Goal: Task Accomplishment & Management: Use online tool/utility

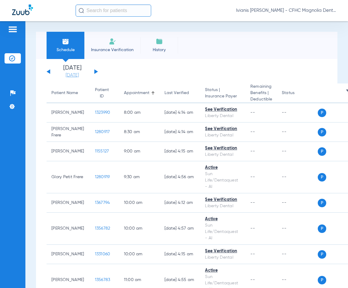
click at [83, 75] on link "[DATE]" at bounding box center [72, 75] width 36 height 6
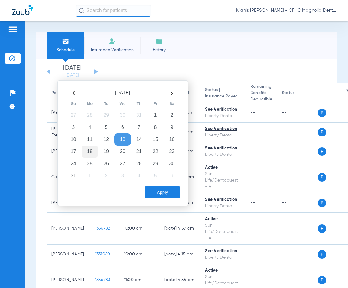
click at [90, 152] on td "18" at bounding box center [90, 151] width 16 height 12
click at [160, 193] on button "Apply" at bounding box center [162, 192] width 36 height 12
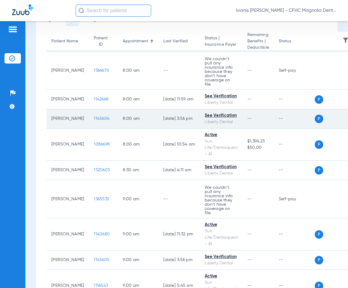
scroll to position [91, 0]
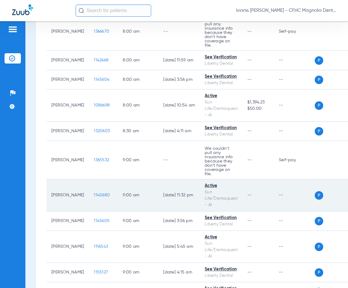
click at [94, 193] on span "1140680" at bounding box center [102, 195] width 16 height 4
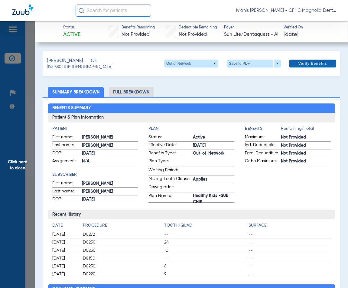
click at [299, 61] on span "Verify Benefits" at bounding box center [312, 63] width 29 height 5
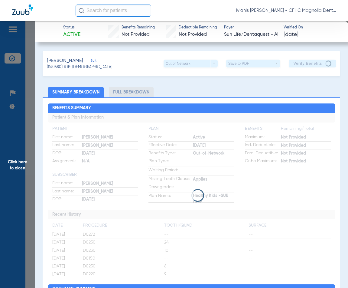
click at [326, 21] on div "Status Active Benefits Remaining Not Provided Deductible Remaining Not Provided…" at bounding box center [191, 31] width 313 height 21
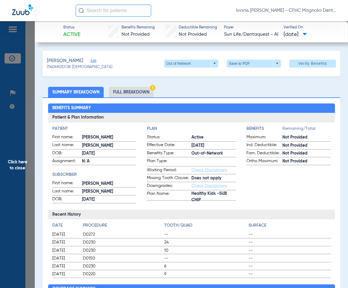
drag, startPoint x: 93, startPoint y: 68, endPoint x: 73, endPoint y: 68, distance: 20.9
click at [73, 68] on div "[PERSON_NAME] (1140680) DOB: [DEMOGRAPHIC_DATA] Out of Network arrow_drop_down …" at bounding box center [191, 63] width 297 height 25
copy span "[DATE]"
click at [256, 65] on span at bounding box center [254, 63] width 15 height 15
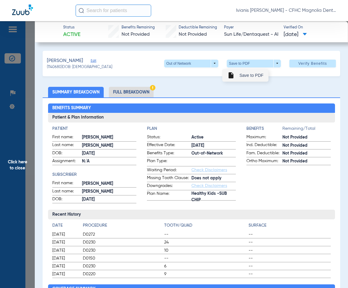
click at [243, 75] on span "Save to PDF" at bounding box center [251, 75] width 24 height 4
click at [30, 206] on span "Click here to close" at bounding box center [17, 165] width 35 height 288
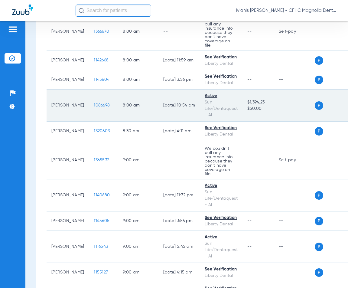
click at [96, 103] on span "1086698" at bounding box center [102, 105] width 16 height 4
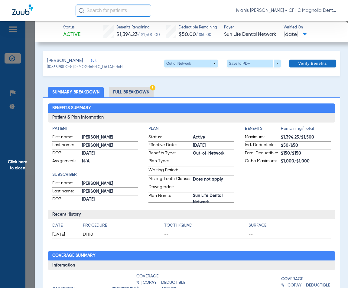
click at [306, 65] on span "Verify Benefits" at bounding box center [312, 63] width 29 height 5
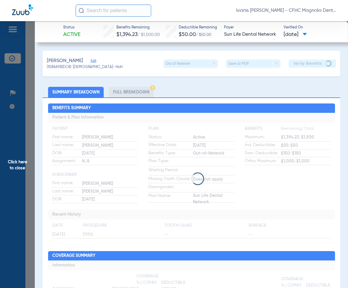
click at [315, 18] on div "Ivianis [PERSON_NAME] - CFHC Magnolia Dental" at bounding box center [174, 10] width 348 height 21
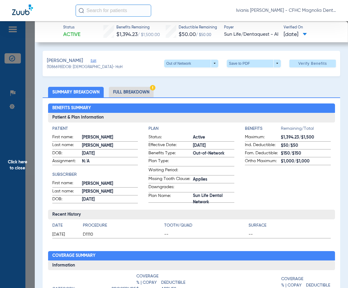
click at [25, 56] on span "Click here to close" at bounding box center [17, 165] width 35 height 288
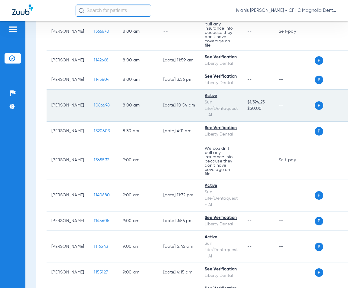
scroll to position [0, 0]
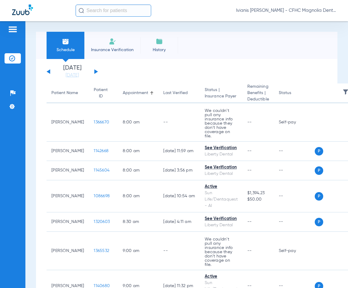
click at [105, 46] on li "Insurance Verification" at bounding box center [112, 45] width 56 height 27
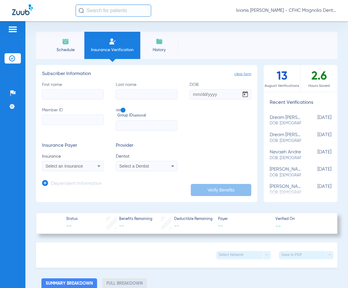
click at [53, 94] on input "First name" at bounding box center [73, 94] width 62 height 10
type input "ABI"
click at [336, 39] on div "Schedule Insurance Verification History Last Appt. Sync Time: [DATE] - 02:24 PM…" at bounding box center [186, 154] width 323 height 267
click at [73, 52] on span "Schedule" at bounding box center [65, 50] width 29 height 6
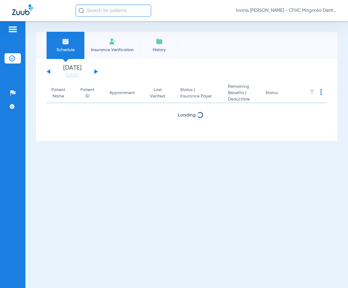
click at [106, 52] on span "Insurance Verification" at bounding box center [112, 50] width 47 height 6
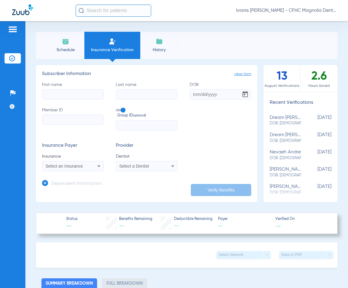
click at [70, 117] on input "Member ID" at bounding box center [73, 120] width 62 height 10
type input "UZ092559801"
click at [58, 93] on input "First name" at bounding box center [73, 94] width 62 height 10
click at [65, 95] on input "First name" at bounding box center [73, 94] width 62 height 10
type input "[PERSON_NAME]"
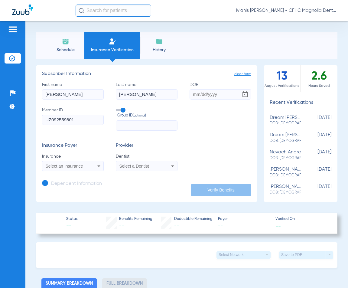
type input "[PERSON_NAME]"
type input "[DATE]"
click at [71, 167] on span "Select an Insurance" at bounding box center [64, 166] width 37 height 5
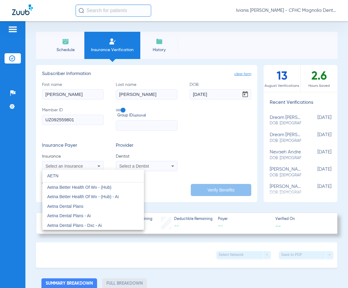
drag, startPoint x: 70, startPoint y: 174, endPoint x: 30, endPoint y: 176, distance: 40.0
click at [30, 176] on div "AETN close Aetna Better Health Of Wv - (Hub) Aetna Better Health Of Wv - (Hub) …" at bounding box center [174, 144] width 348 height 288
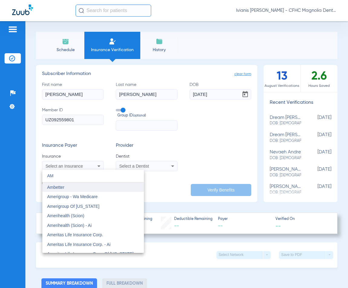
type input "AM"
click at [67, 190] on mat-option "Ambetter" at bounding box center [93, 187] width 102 height 10
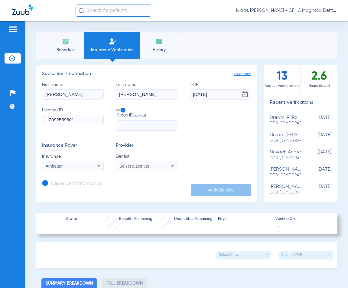
click at [133, 164] on span "Select a Dentist" at bounding box center [134, 166] width 30 height 5
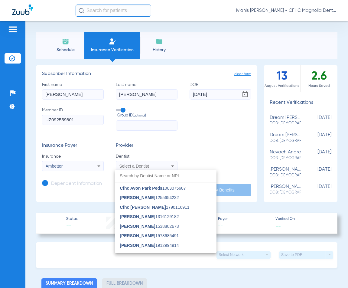
scroll to position [121, 0]
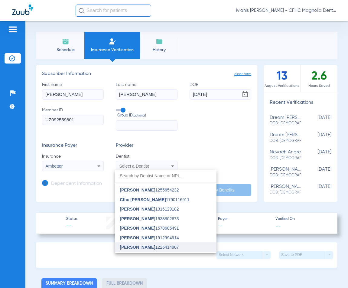
click at [147, 248] on span "[PERSON_NAME]" at bounding box center [137, 247] width 35 height 5
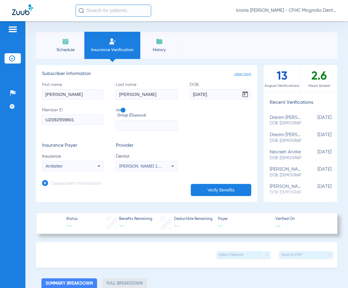
click at [209, 193] on button "Verify Benefits" at bounding box center [221, 190] width 60 height 12
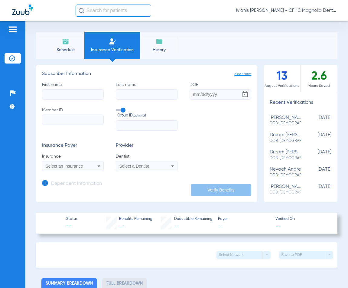
click at [62, 121] on input "Member ID" at bounding box center [73, 120] width 62 height 10
type input "U9745469401"
click at [55, 95] on input "First name" at bounding box center [73, 94] width 62 height 10
type input "LEONE"
type input "PIERRE"
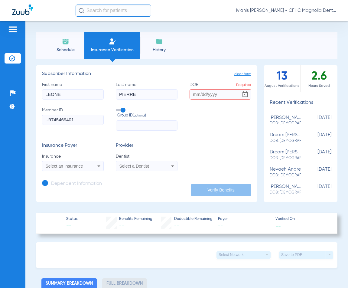
click at [55, 95] on input "LEONE" at bounding box center [73, 94] width 62 height 10
type input "LEONNE"
click at [198, 96] on input "DOB Required" at bounding box center [221, 94] width 62 height 10
click at [87, 168] on div "Select an Insurance" at bounding box center [72, 165] width 61 height 7
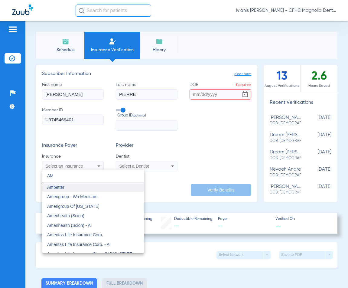
type input "AM"
click at [68, 186] on mat-option "Ambetter" at bounding box center [93, 187] width 102 height 10
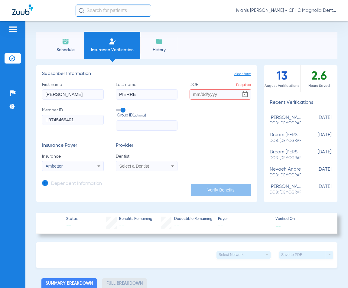
click at [120, 166] on span "Select a Dentist" at bounding box center [134, 166] width 30 height 5
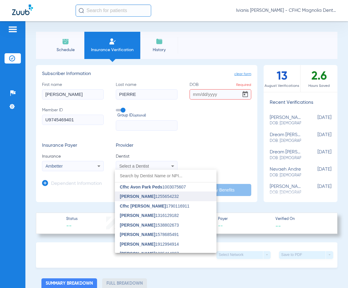
scroll to position [121, 0]
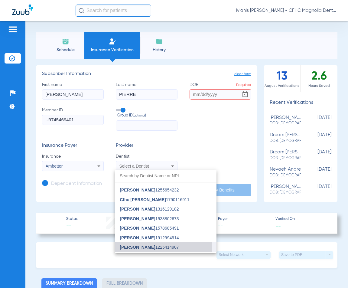
click at [144, 249] on span "[PERSON_NAME]" at bounding box center [137, 247] width 35 height 5
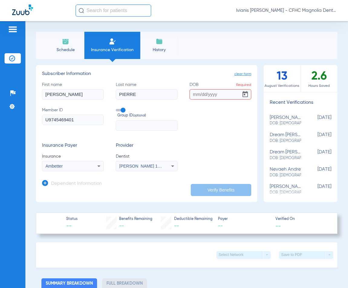
click at [198, 91] on input "DOB Required" at bounding box center [221, 94] width 62 height 10
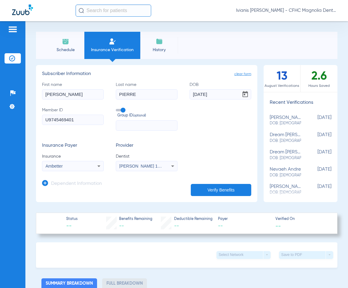
type input "04/29/1966"
click at [222, 191] on button "Verify Benefits" at bounding box center [221, 190] width 60 height 12
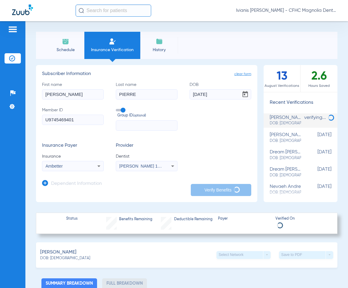
drag, startPoint x: 69, startPoint y: 121, endPoint x: 31, endPoint y: 123, distance: 38.2
click at [31, 123] on div "Schedule Insurance Verification History Last Appt. Sync Time: Today - 02:33 PM …" at bounding box center [186, 154] width 323 height 267
drag, startPoint x: 219, startPoint y: 94, endPoint x: 179, endPoint y: 99, distance: 39.9
click at [179, 99] on div "First name LEONNE Last name PIERRE DOB 04/29/1966 Member ID U9745469401 Group I…" at bounding box center [146, 106] width 209 height 49
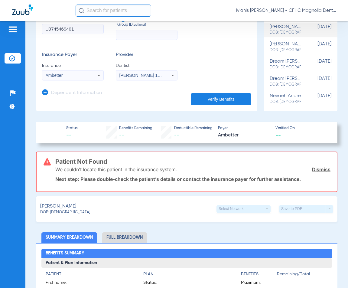
scroll to position [0, 0]
